Goal: Task Accomplishment & Management: Manage account settings

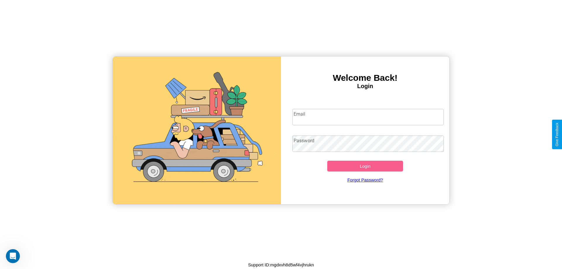
click at [368, 117] on input "Email" at bounding box center [368, 117] width 152 height 16
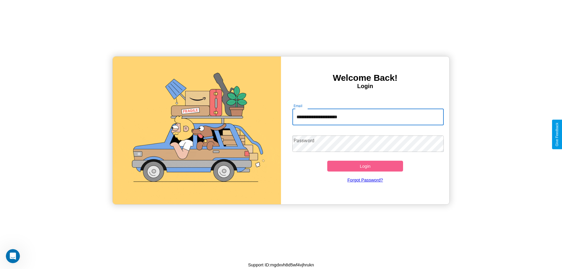
type input "**********"
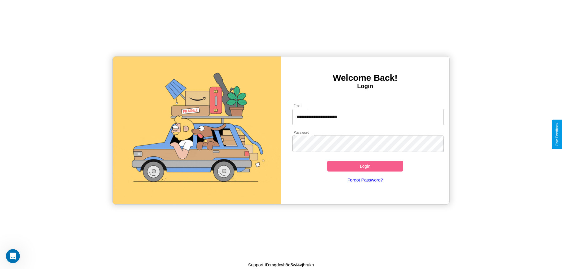
click at [365, 166] on button "Login" at bounding box center [365, 166] width 76 height 11
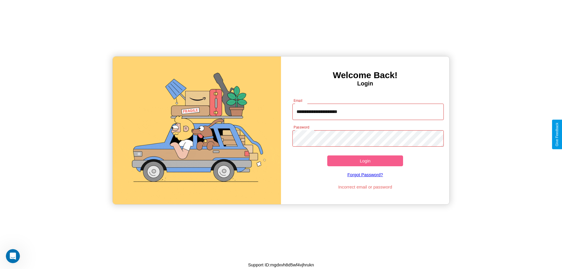
click at [365, 161] on button "Login" at bounding box center [365, 160] width 76 height 11
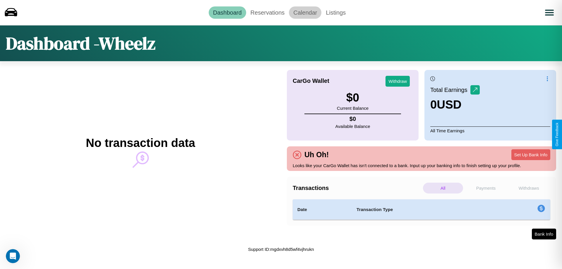
click at [305, 12] on link "Calendar" at bounding box center [305, 12] width 32 height 12
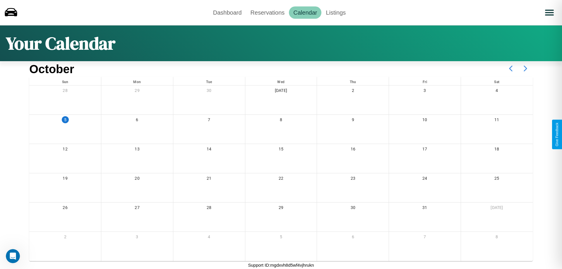
click at [525, 68] on icon at bounding box center [525, 68] width 15 height 15
click at [267, 12] on link "Reservations" at bounding box center [267, 12] width 43 height 12
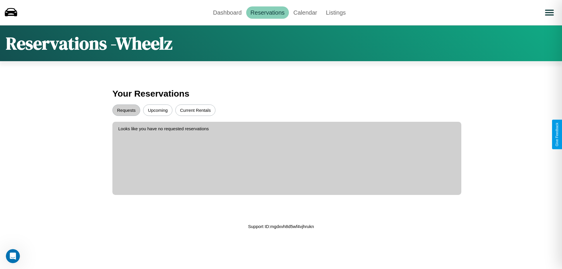
click at [158, 110] on button "Upcoming" at bounding box center [157, 109] width 29 height 11
click at [126, 110] on button "Requests" at bounding box center [126, 109] width 28 height 11
click at [227, 12] on link "Dashboard" at bounding box center [227, 12] width 37 height 12
